Goal: Task Accomplishment & Management: Complete application form

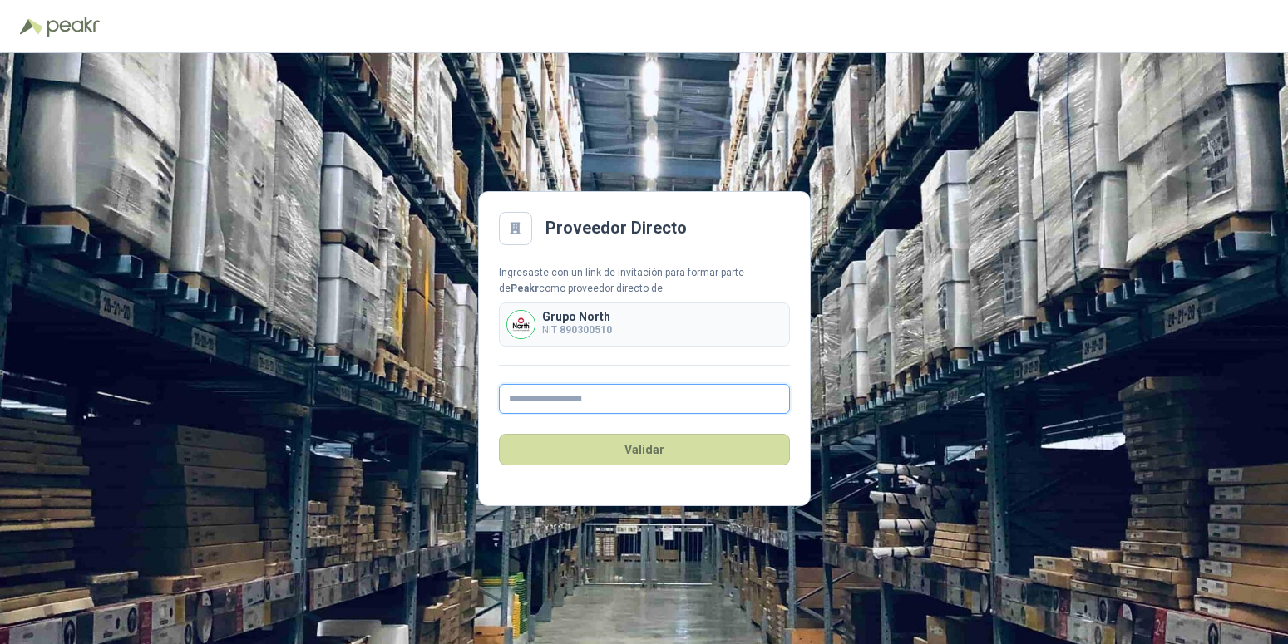
click at [532, 403] on input "text" at bounding box center [644, 399] width 291 height 30
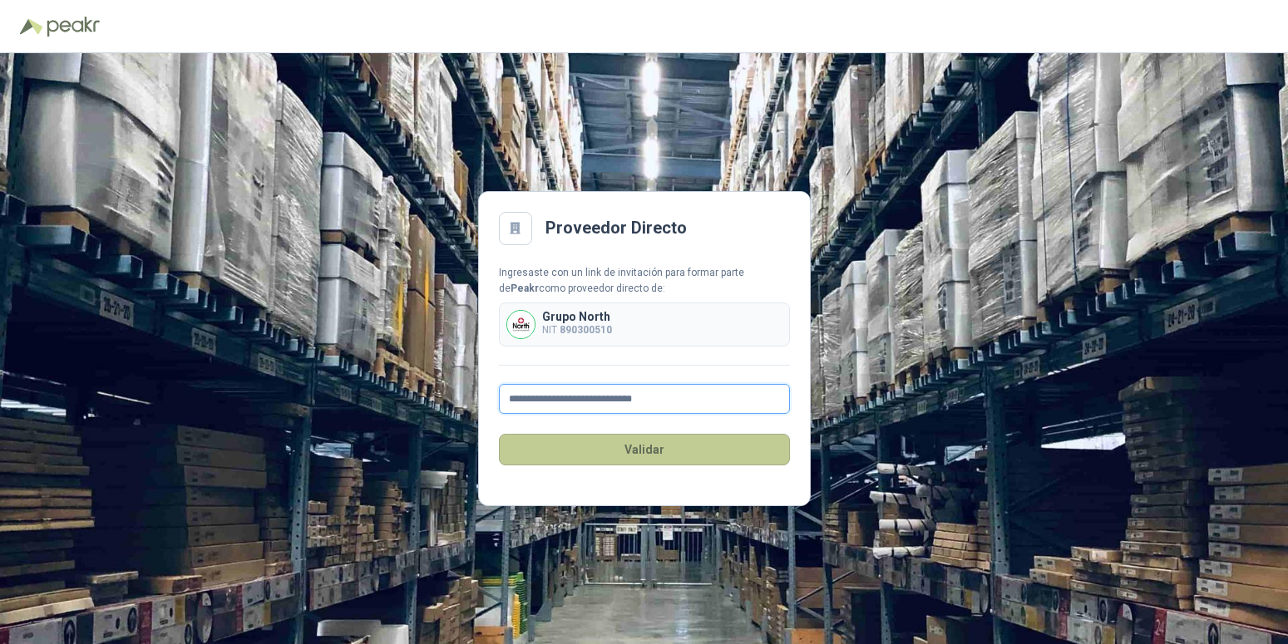
type input "**********"
click at [642, 446] on button "Validar" at bounding box center [644, 450] width 291 height 32
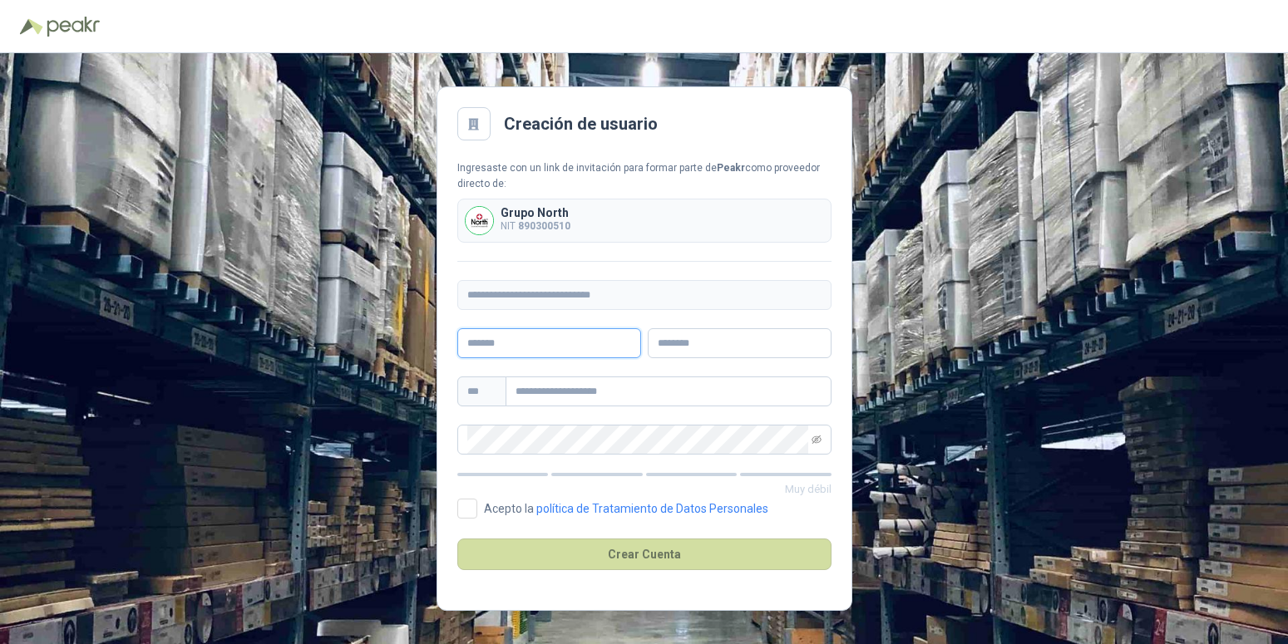
click at [531, 348] on input "text" at bounding box center [549, 343] width 184 height 30
type input "*"
type input "*********"
click at [707, 343] on input "text" at bounding box center [740, 343] width 184 height 30
type input "*******"
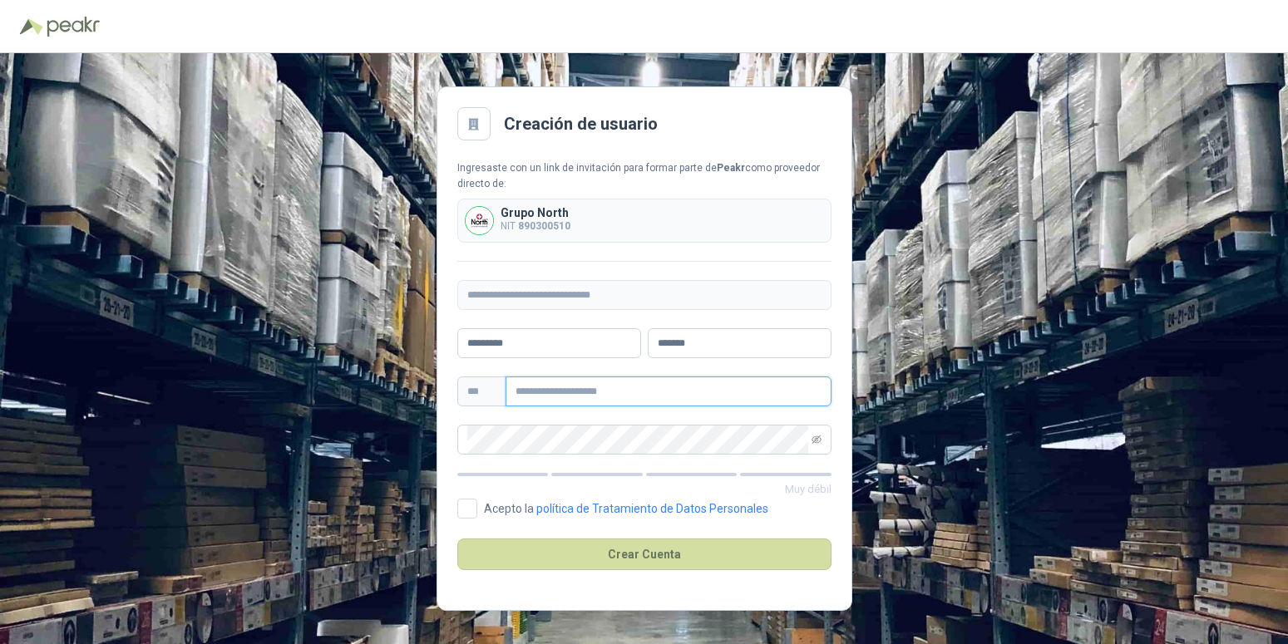
click at [575, 393] on input "text" at bounding box center [668, 392] width 326 height 30
type input "**********"
click at [814, 439] on icon "eye-invisible" at bounding box center [816, 440] width 10 height 10
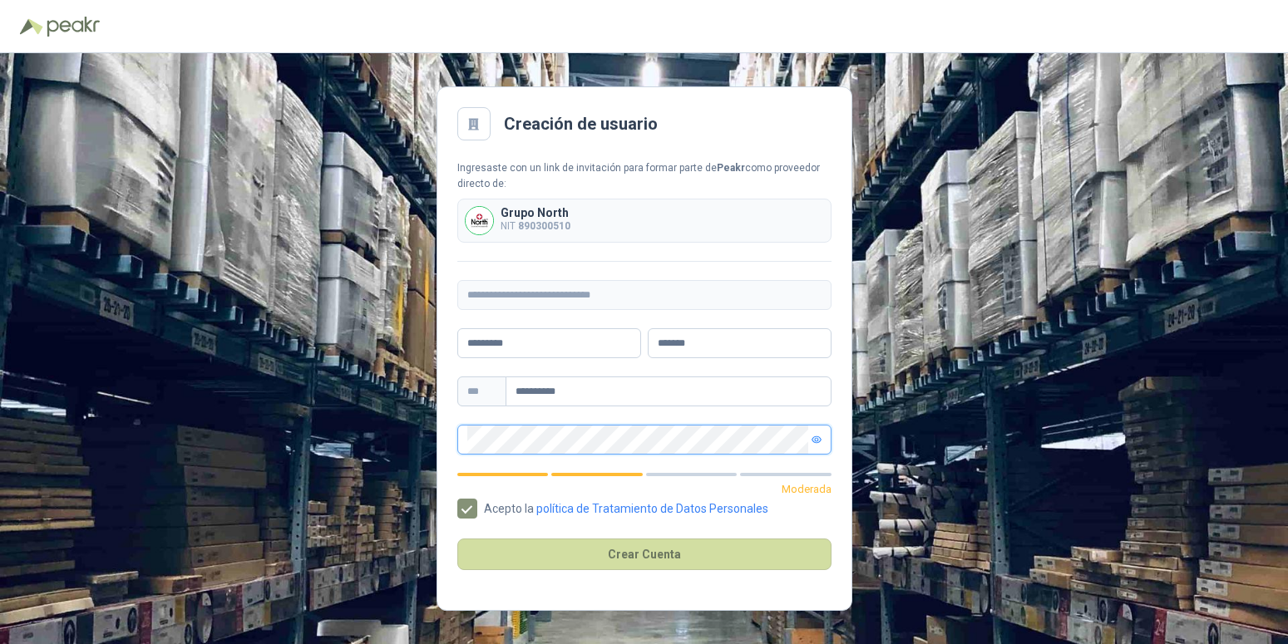
click at [818, 442] on icon "eye" at bounding box center [816, 440] width 8 height 6
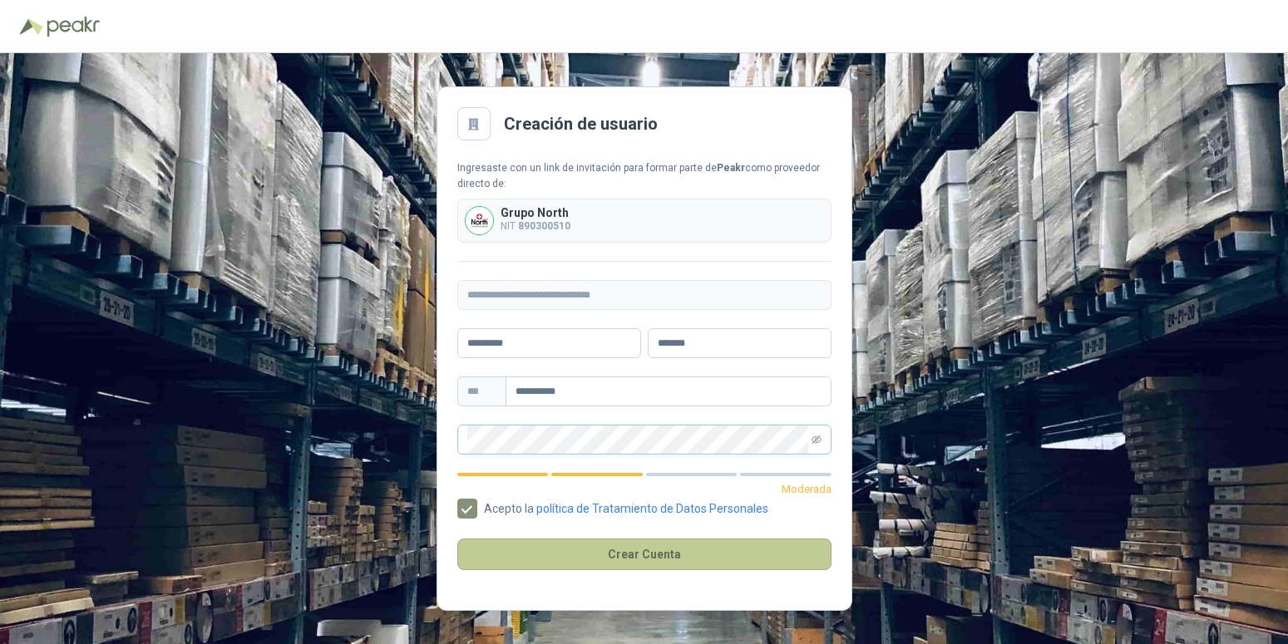
click at [634, 559] on button "Crear Cuenta" at bounding box center [644, 555] width 374 height 32
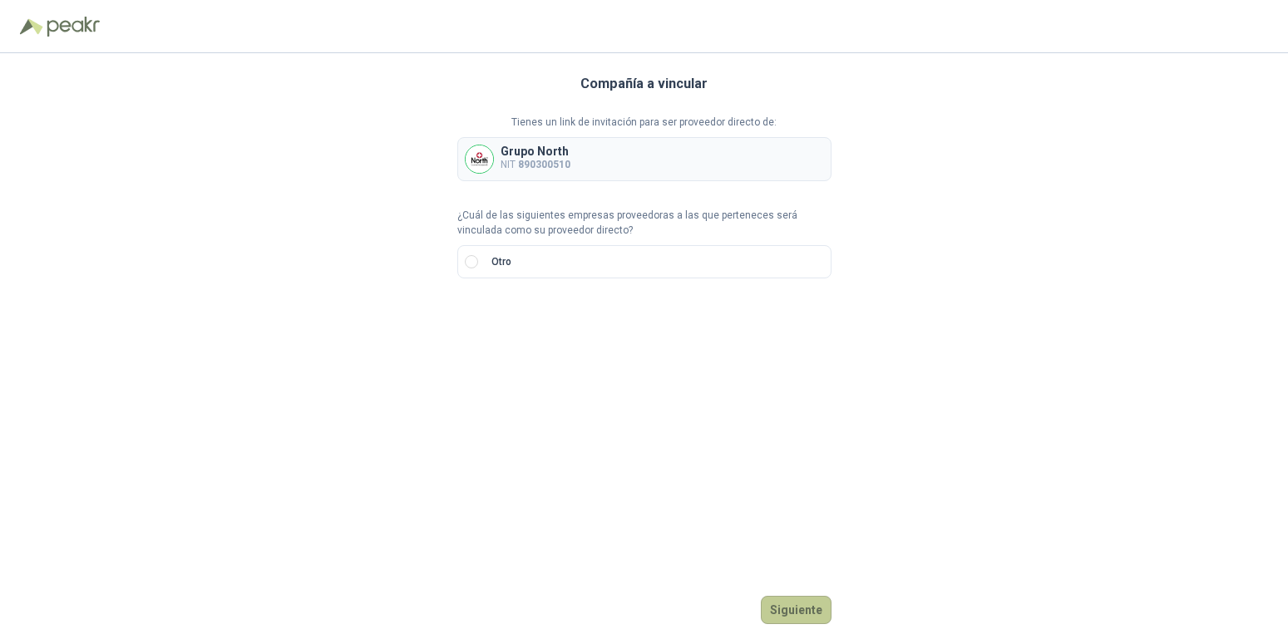
click at [795, 616] on button "Siguiente" at bounding box center [796, 610] width 71 height 28
click at [606, 165] on div "Grupo North NIT 890300510" at bounding box center [644, 159] width 374 height 44
click at [505, 319] on input "search" at bounding box center [486, 317] width 39 height 25
click at [649, 417] on div "Compañía a vincular Tienes un link de invitación para ser proveedor directo de:…" at bounding box center [644, 348] width 374 height 591
click at [597, 165] on div "Grupo North NIT 890300510" at bounding box center [644, 159] width 374 height 44
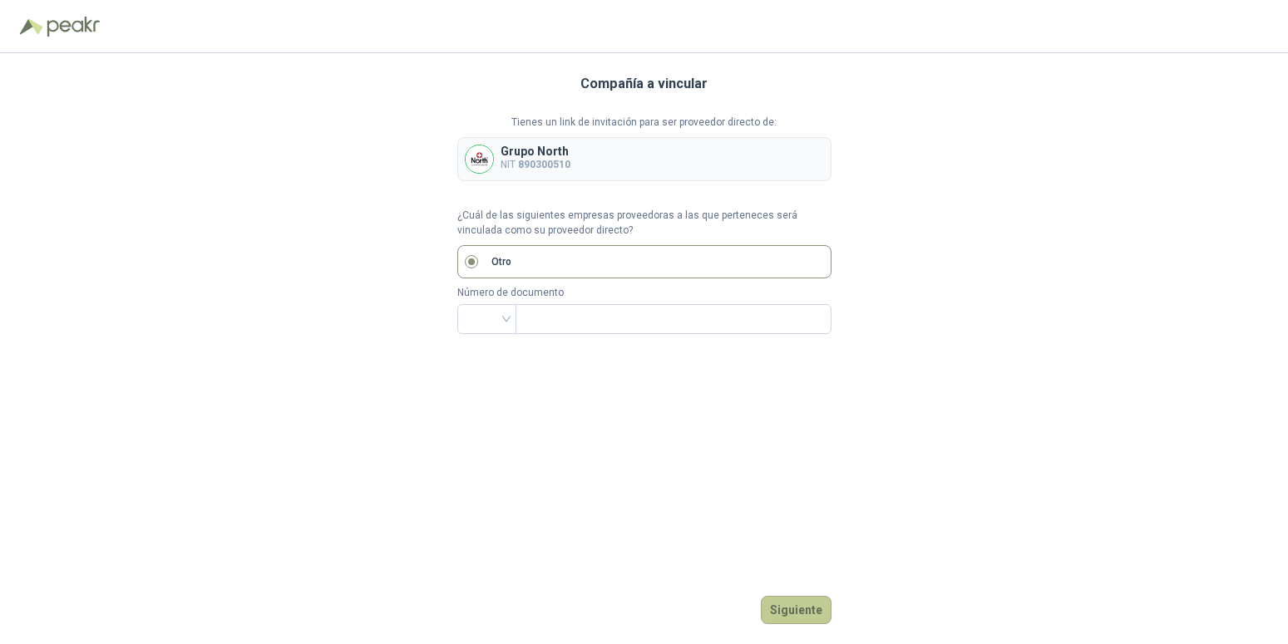
click at [805, 600] on button "Siguiente" at bounding box center [796, 610] width 71 height 28
click at [504, 319] on input "search" at bounding box center [486, 317] width 39 height 25
click at [501, 413] on div "NIT" at bounding box center [487, 407] width 32 height 18
click at [543, 317] on input "text" at bounding box center [671, 319] width 293 height 28
click at [789, 612] on button "Siguiente" at bounding box center [796, 610] width 71 height 28
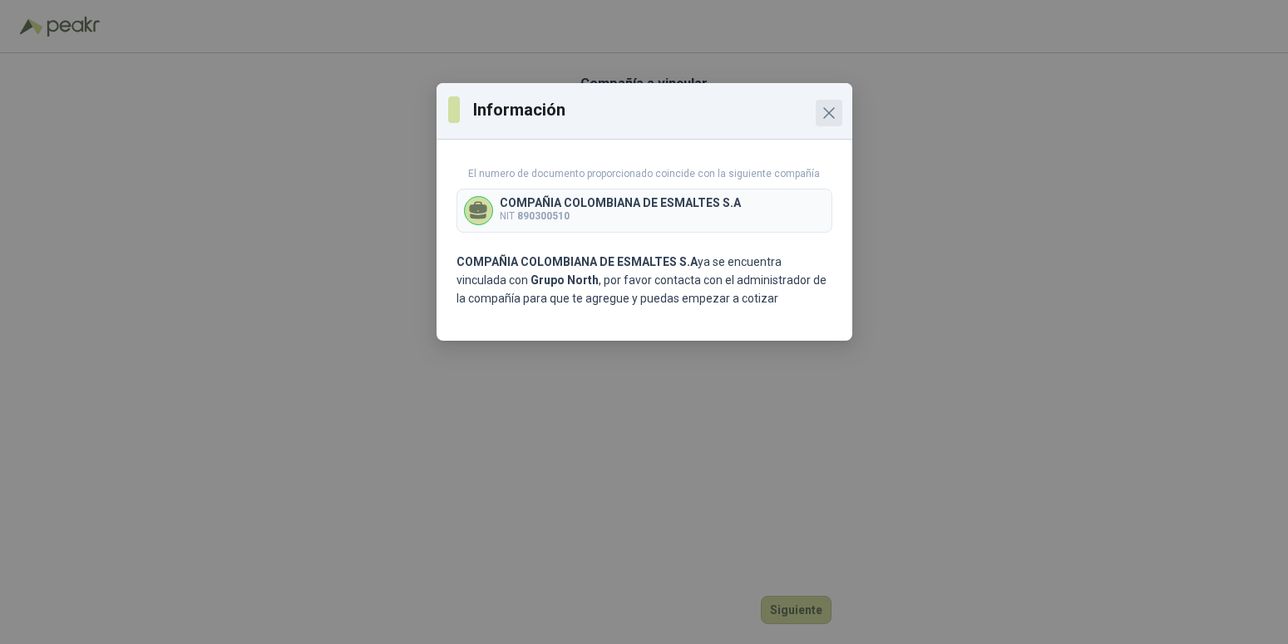
click at [823, 106] on icon "Close" at bounding box center [829, 113] width 20 height 20
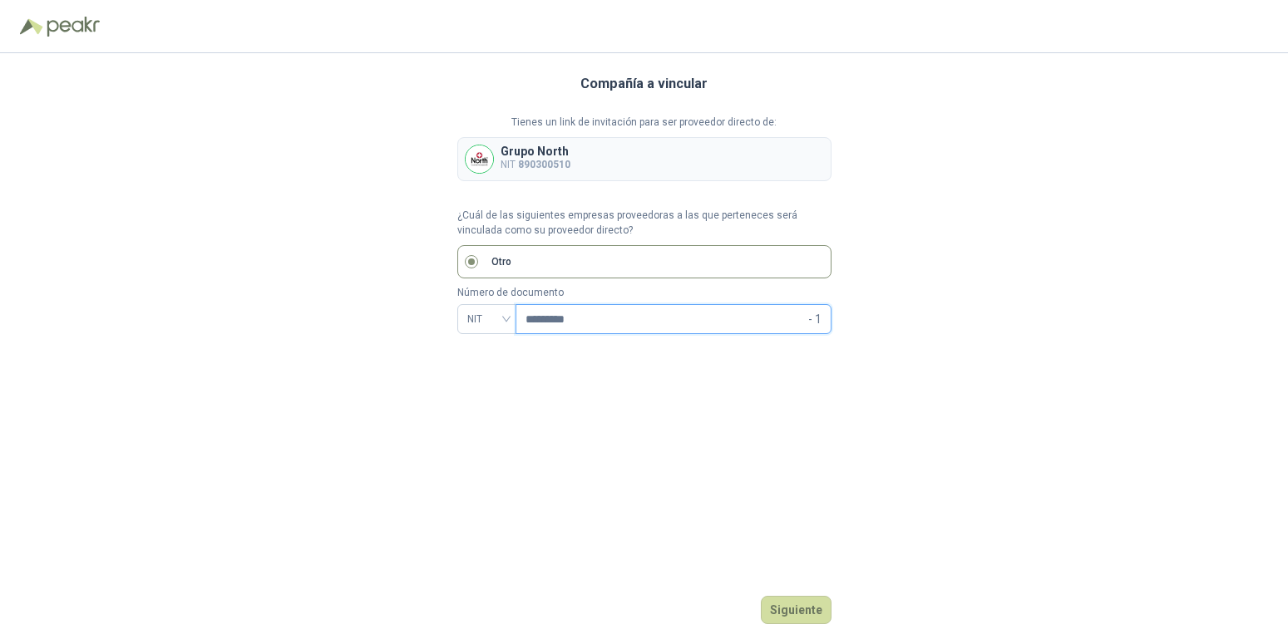
click at [589, 323] on input "*********" at bounding box center [664, 319] width 279 height 28
type input "*"
type input "*********"
click at [791, 605] on button "Siguiente" at bounding box center [796, 610] width 71 height 28
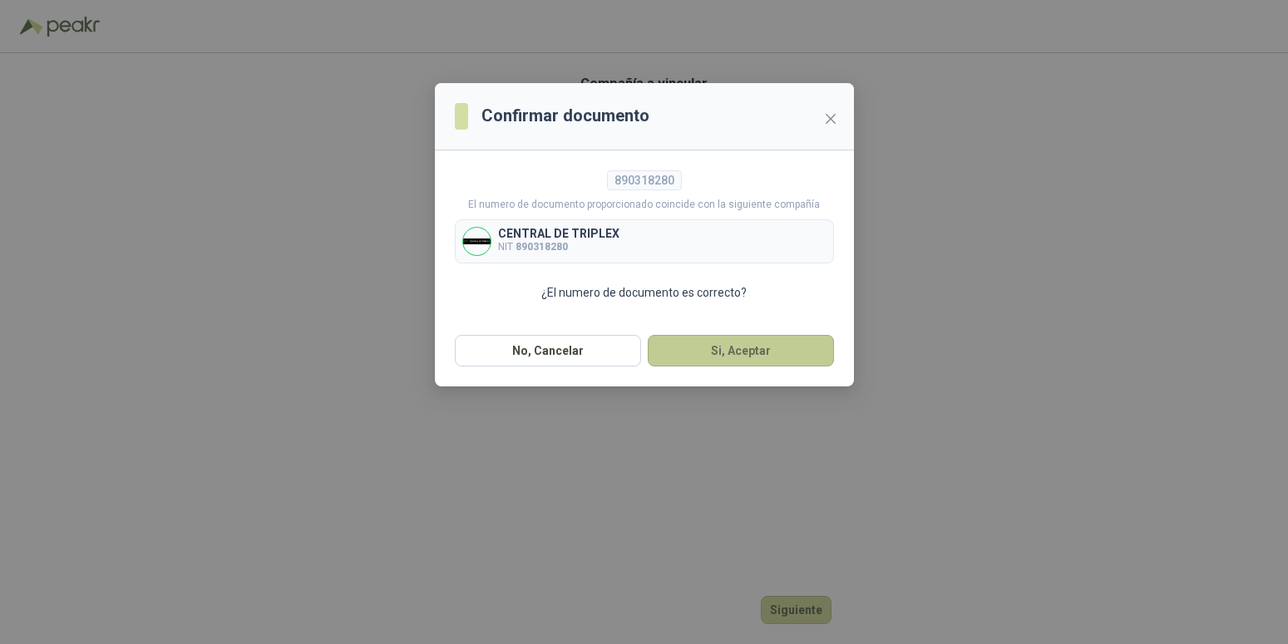
click at [735, 353] on button "Si, Aceptar" at bounding box center [741, 351] width 186 height 32
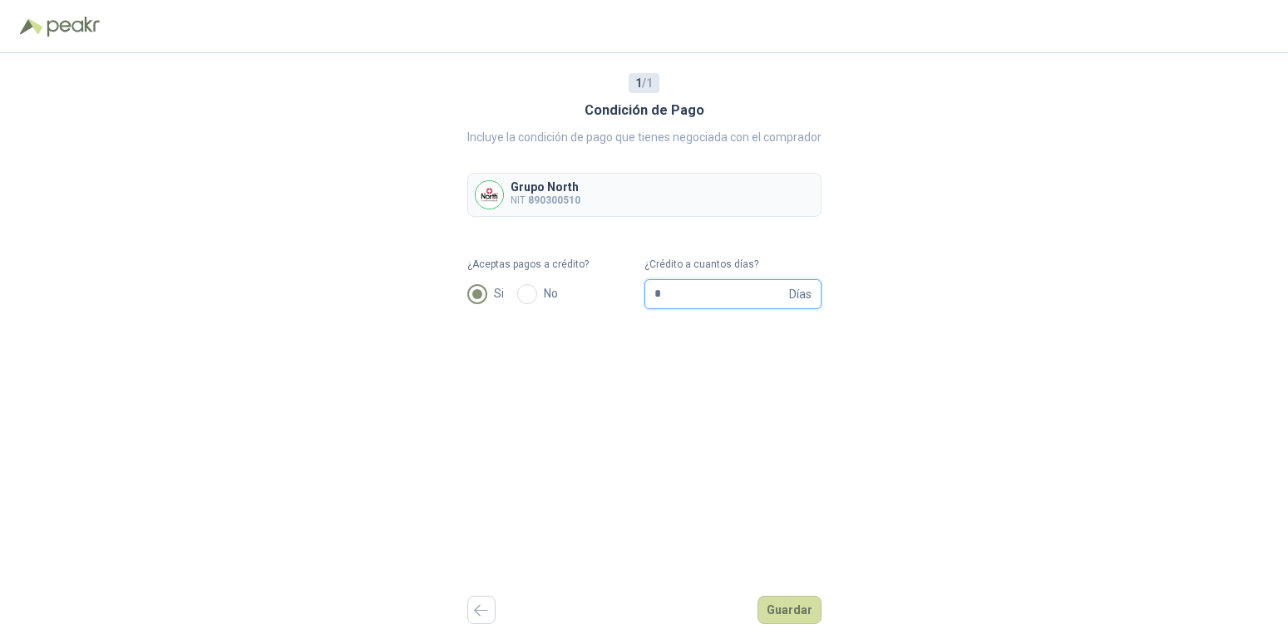
click at [675, 293] on input "*" at bounding box center [719, 294] width 131 height 28
type input "**"
click at [804, 614] on button "Guardar" at bounding box center [789, 610] width 64 height 28
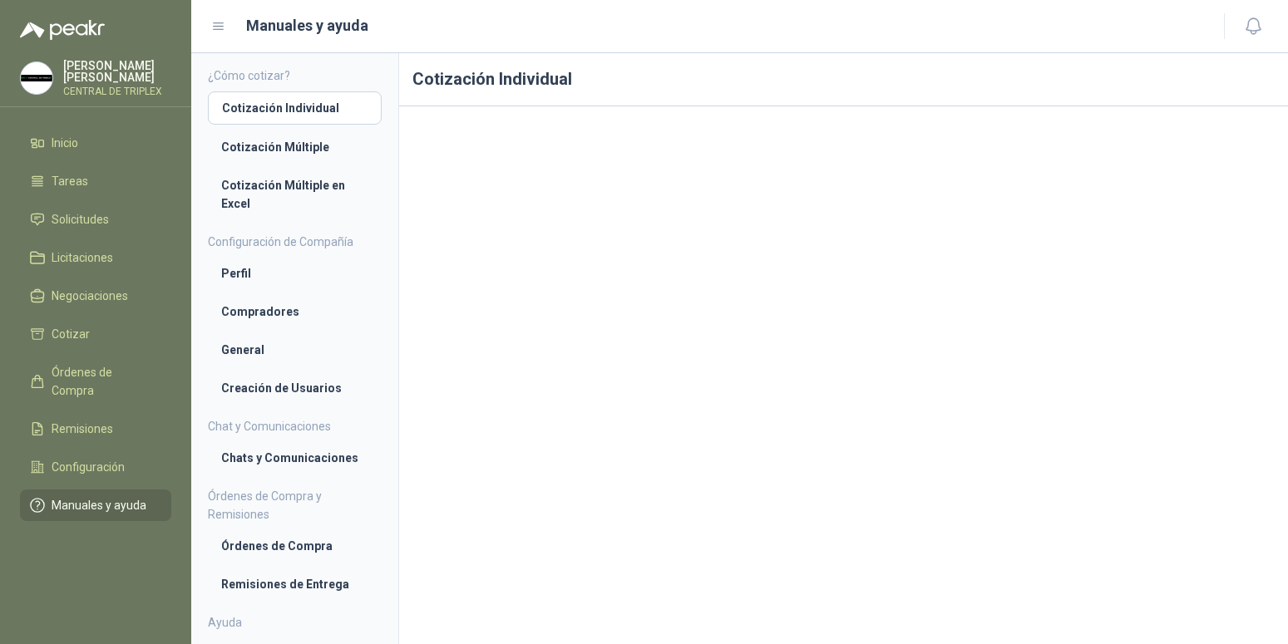
scroll to position [26, 0]
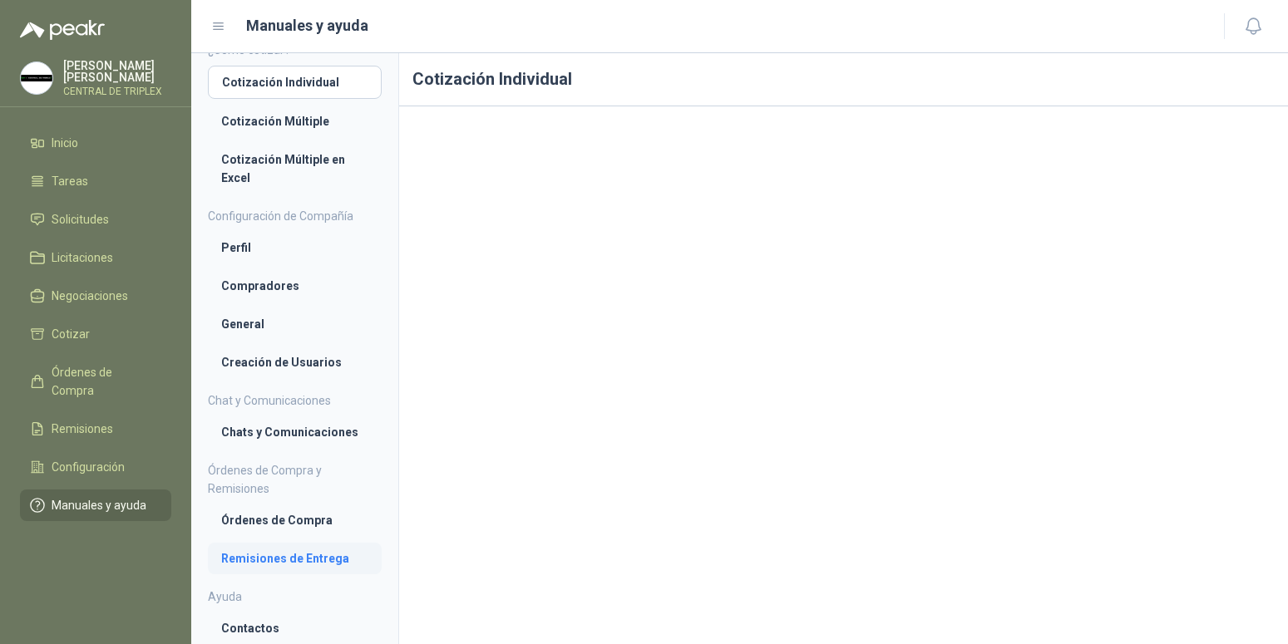
click at [289, 556] on li "Remisiones de Entrega" at bounding box center [294, 558] width 147 height 18
click at [243, 625] on li "Contactos" at bounding box center [294, 628] width 147 height 18
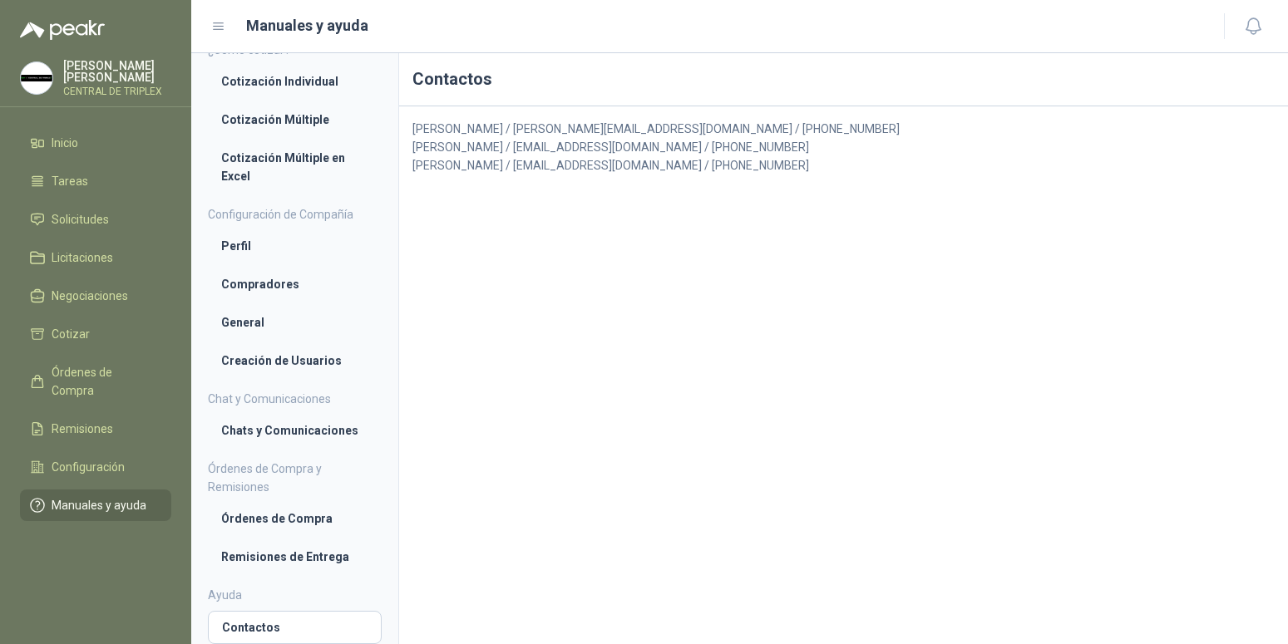
click at [99, 496] on span "Manuales y ayuda" at bounding box center [99, 505] width 95 height 18
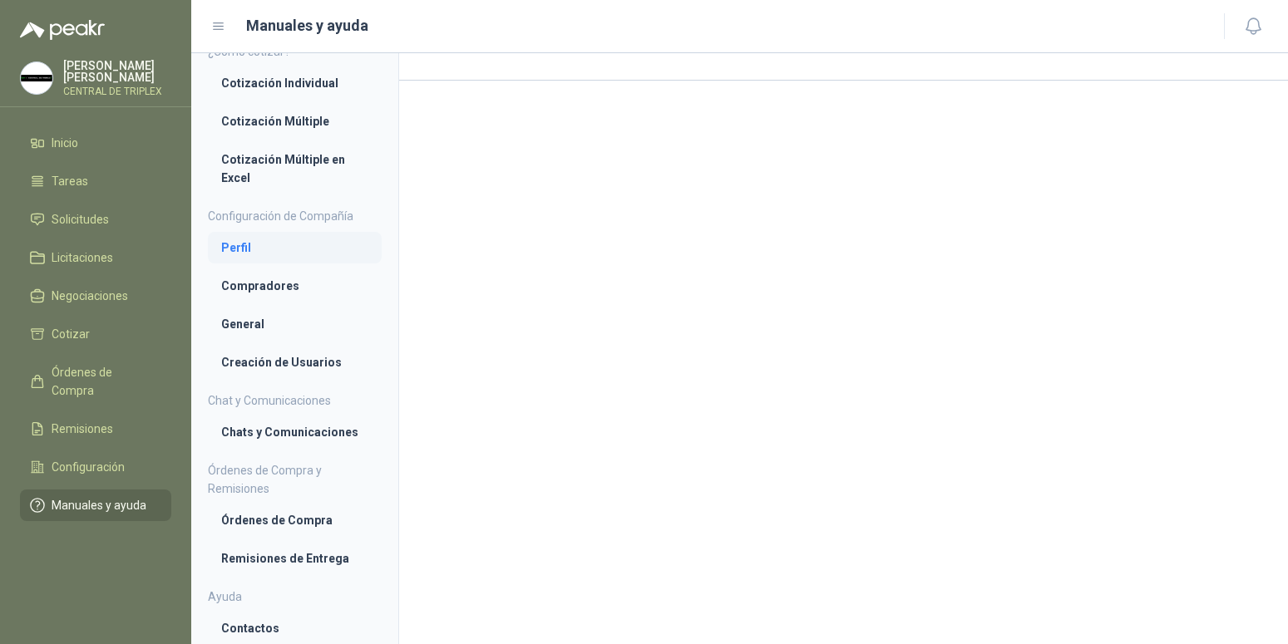
click at [242, 246] on li "Perfil" at bounding box center [294, 248] width 147 height 18
